Goal: Transaction & Acquisition: Purchase product/service

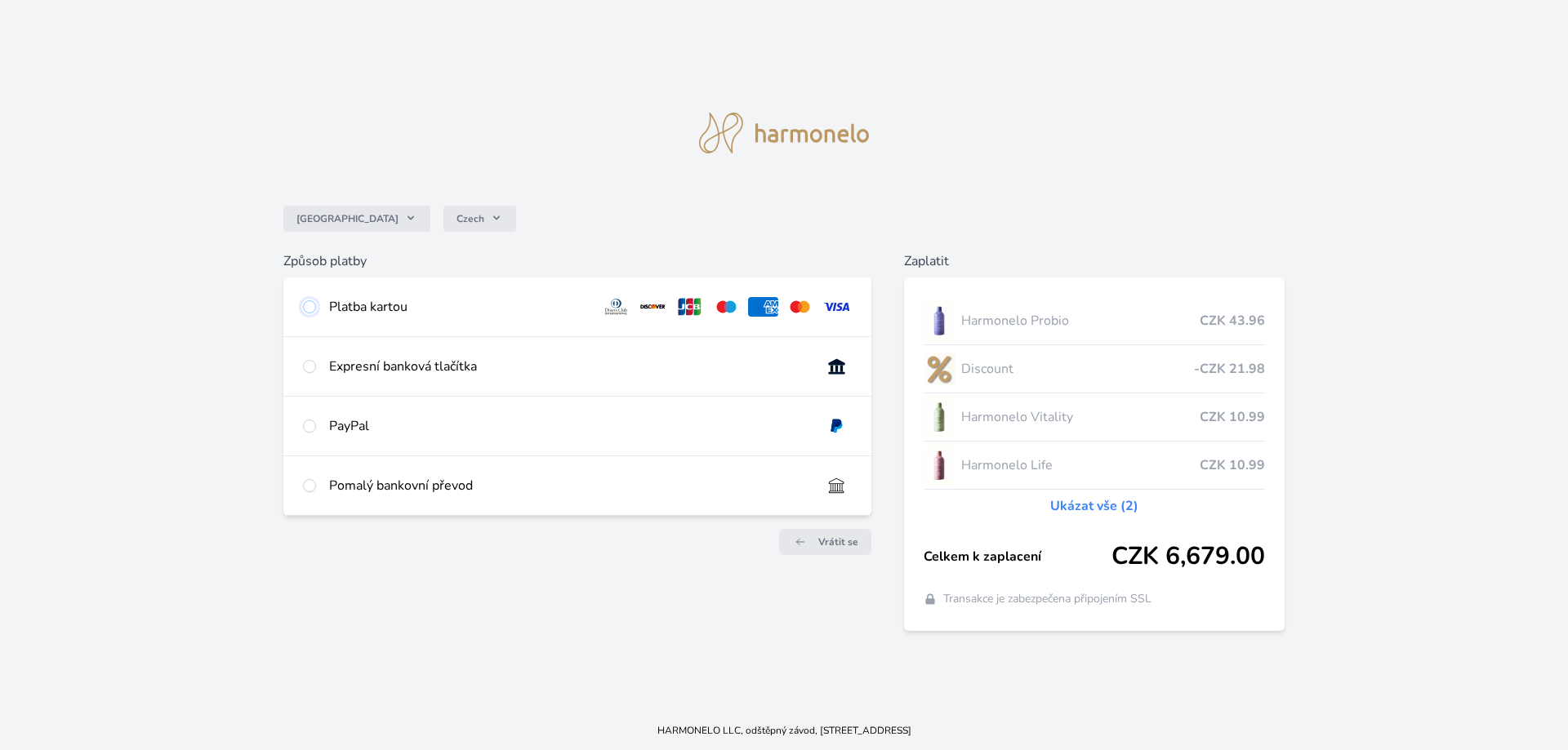
click at [308, 306] on input "radio" at bounding box center [310, 307] width 13 height 13
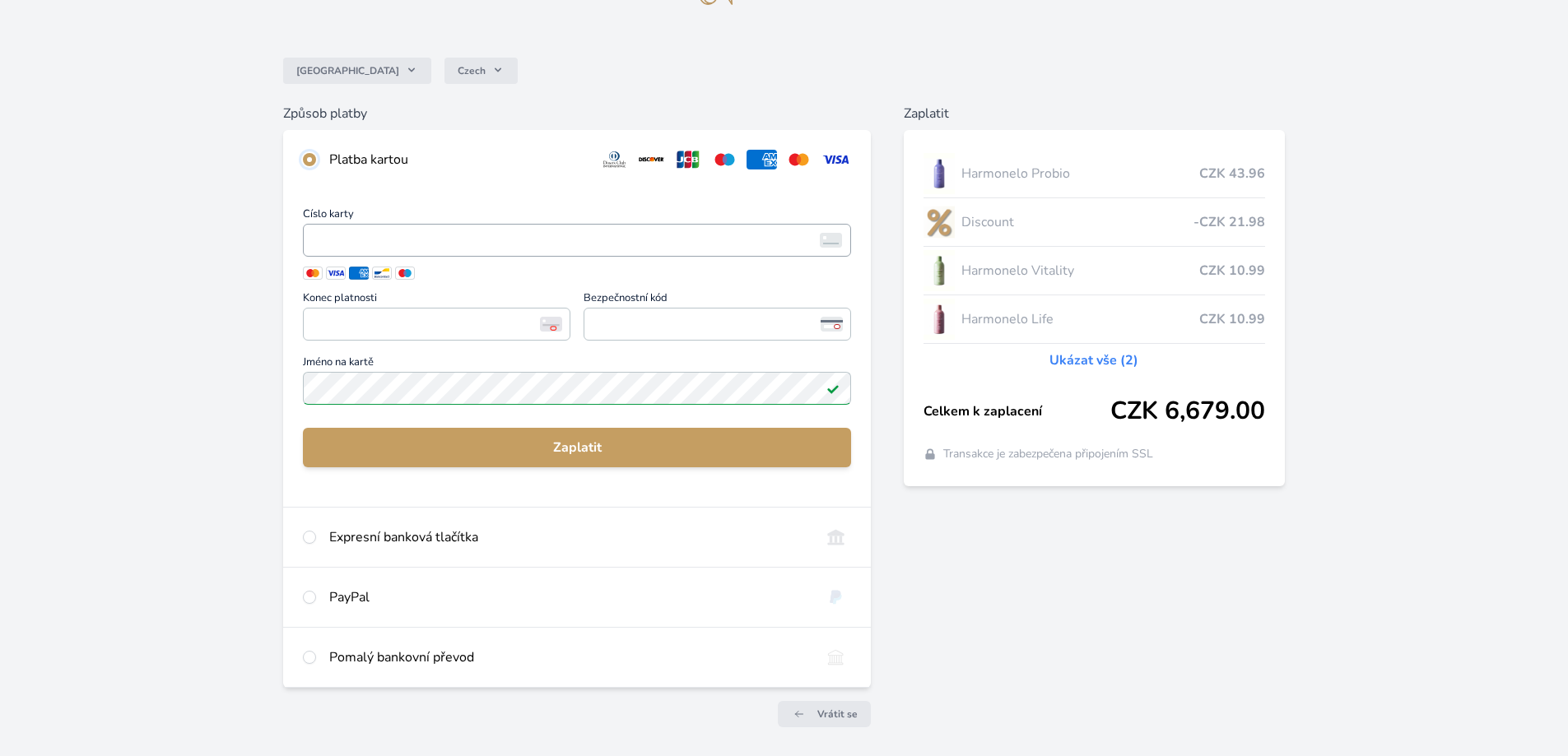
scroll to position [76, 0]
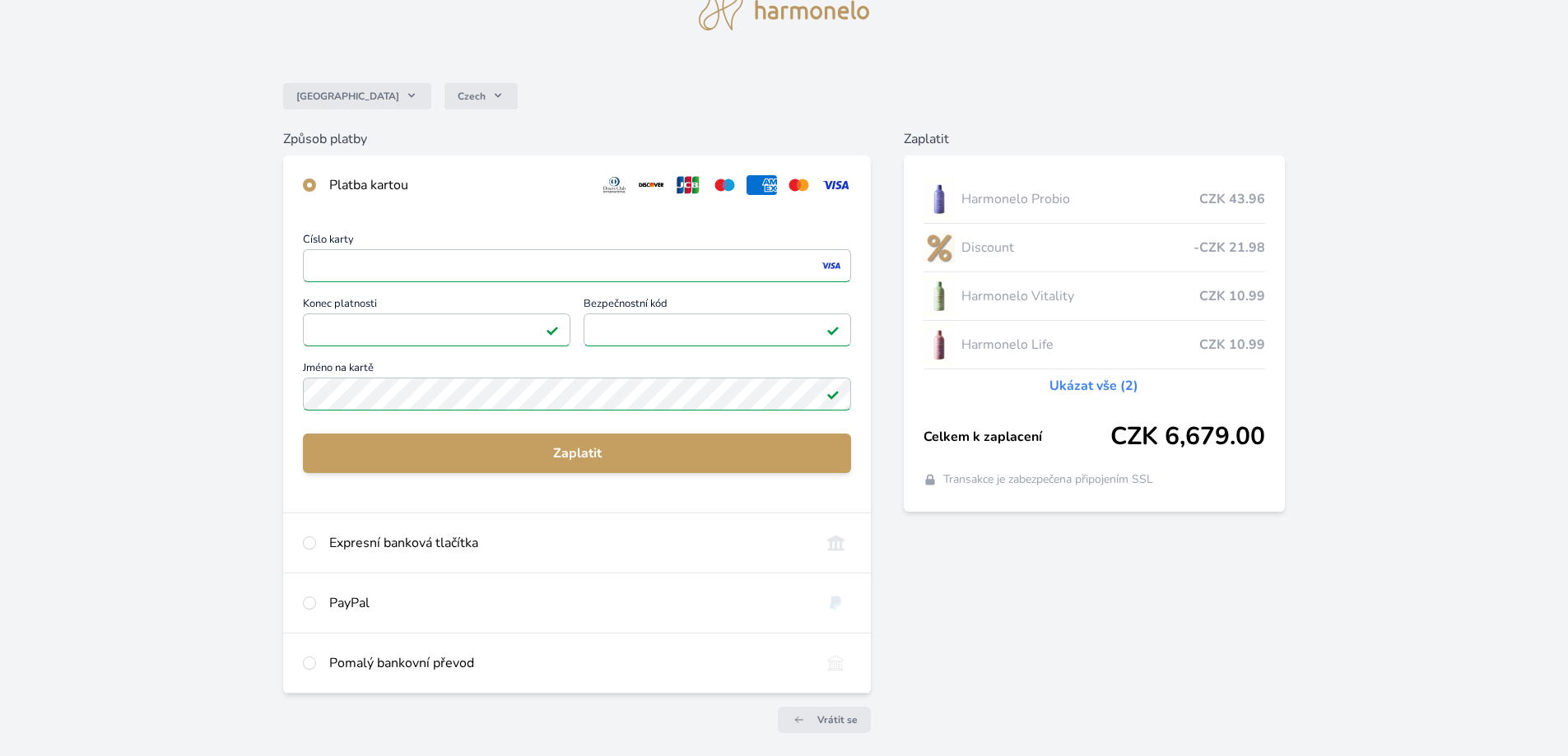
click at [690, 573] on div "Expresní banková tlačítka Vyberte svou banku Česká spořitelna Komerční banka mT…" at bounding box center [576, 543] width 588 height 60
radio input "false"
radio input "true"
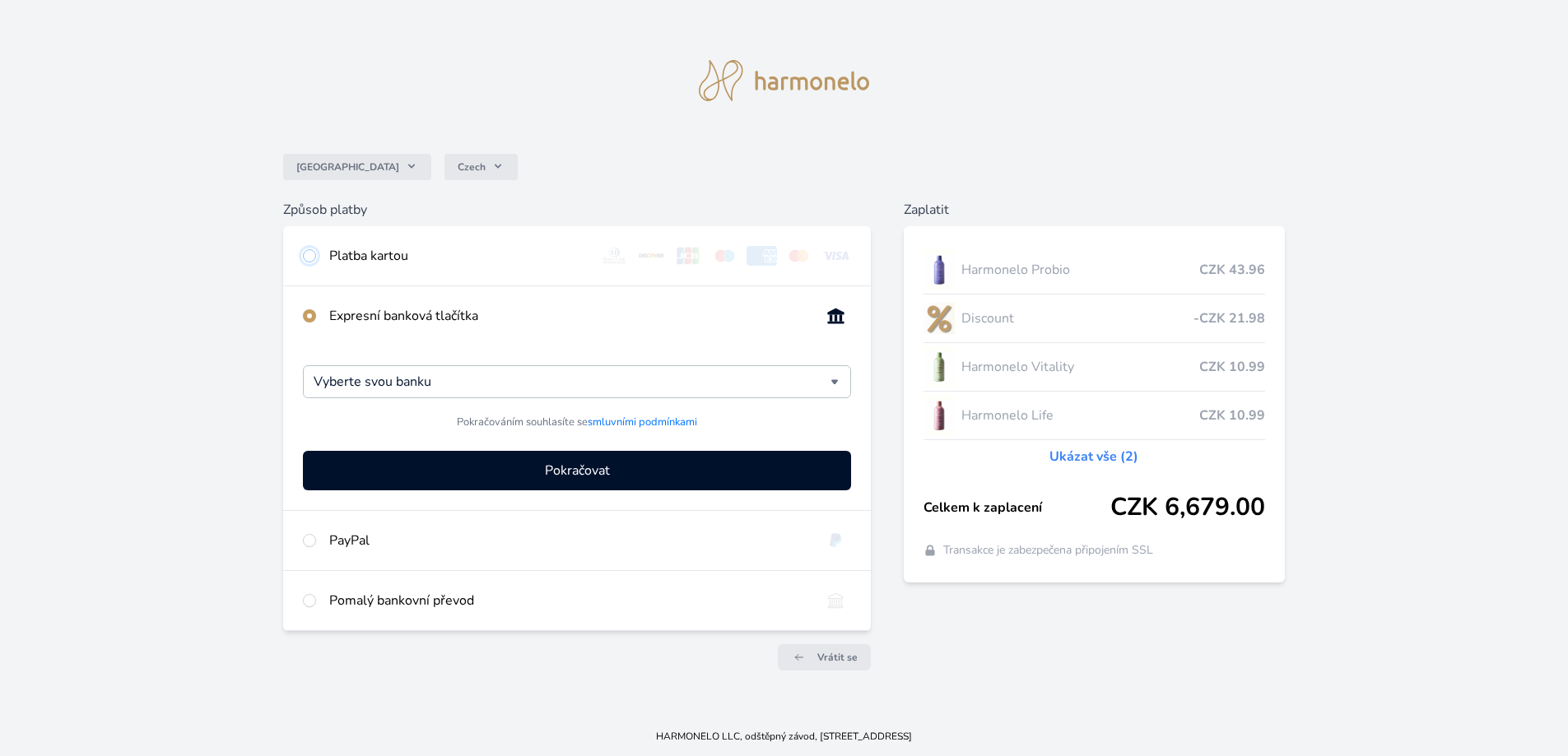
click at [311, 253] on input "radio" at bounding box center [309, 255] width 13 height 13
radio input "true"
radio input "false"
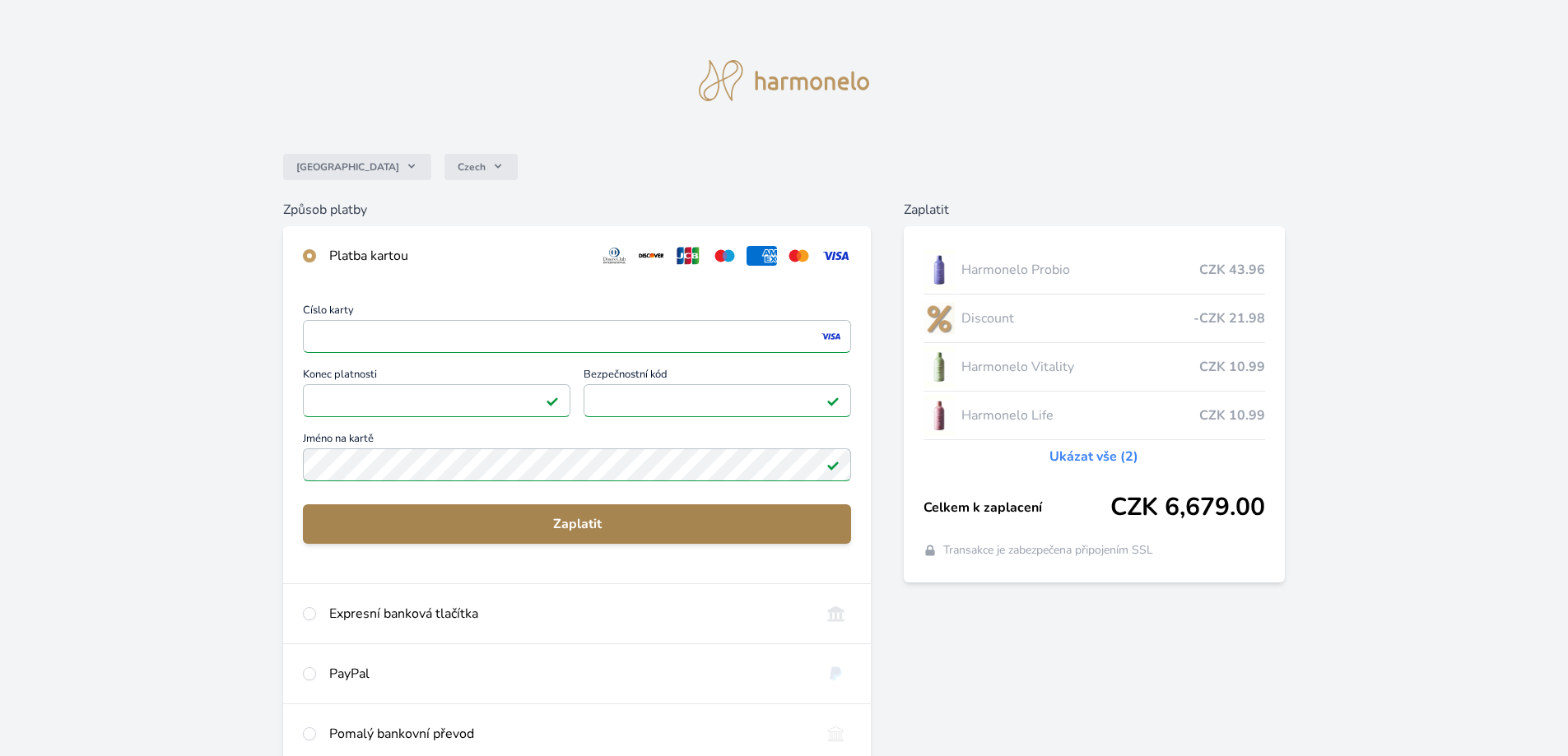
click at [559, 525] on span "Zaplatit" at bounding box center [577, 524] width 522 height 19
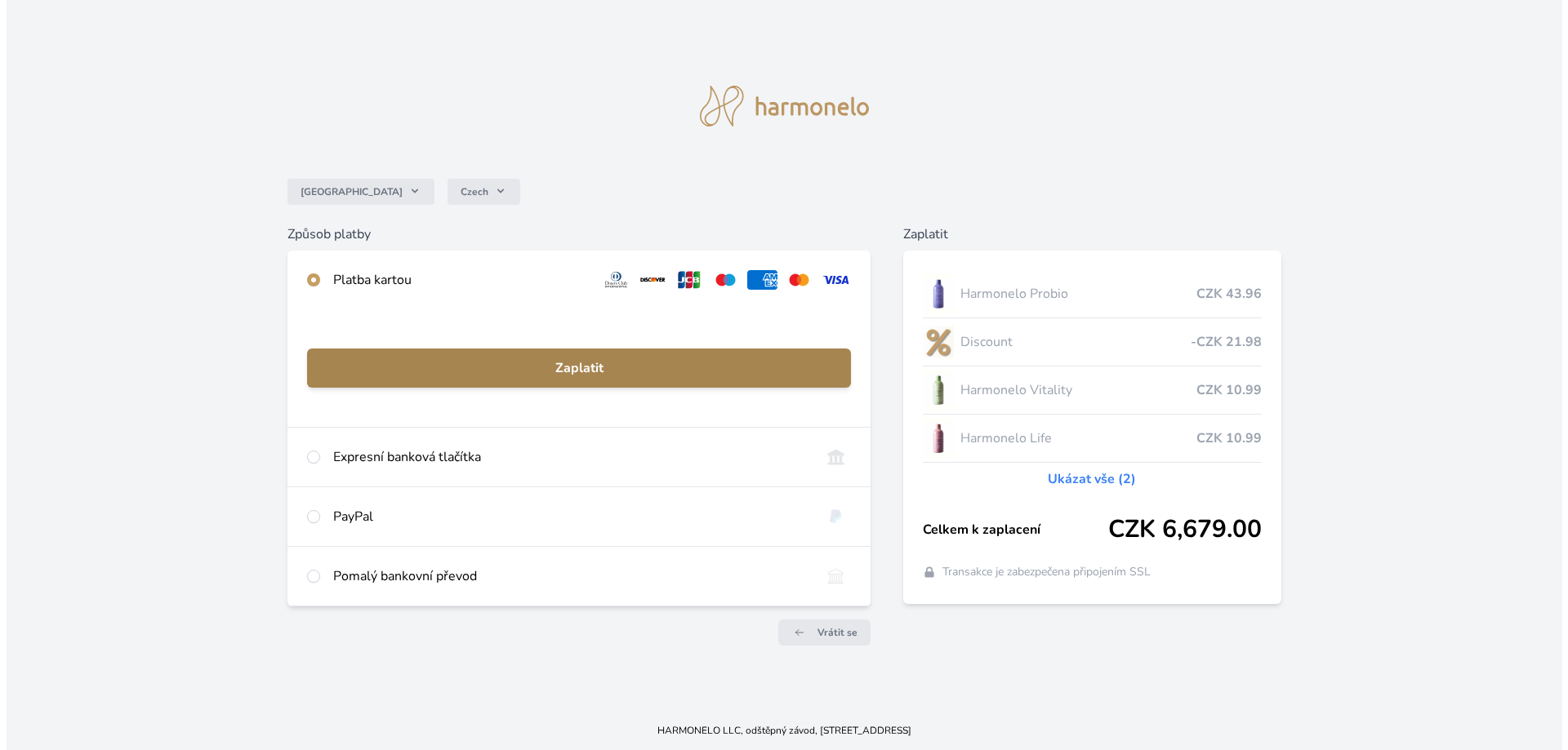
scroll to position [0, 0]
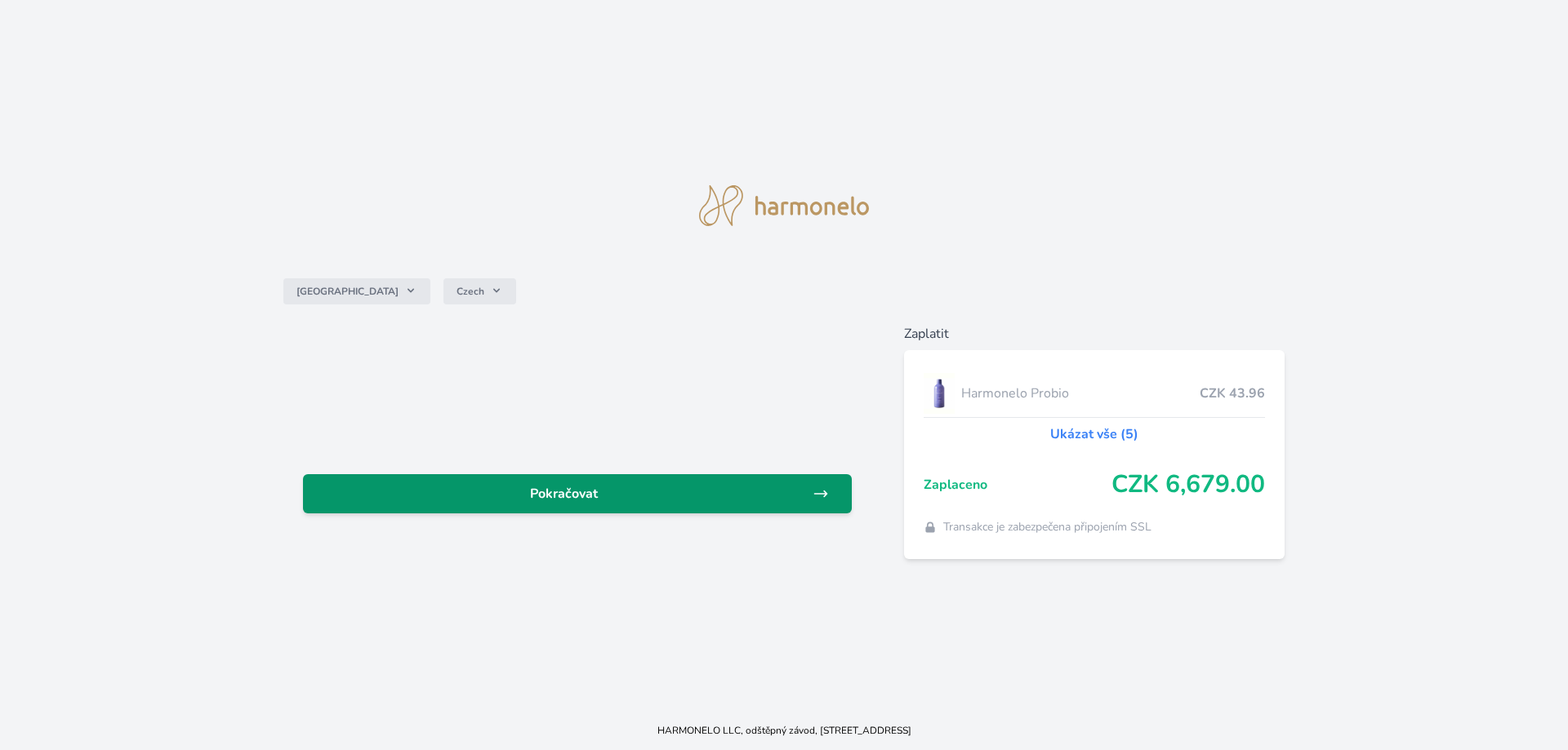
click at [561, 509] on link "Pokračovat" at bounding box center [578, 494] width 549 height 40
